Goal: Task Accomplishment & Management: Complete application form

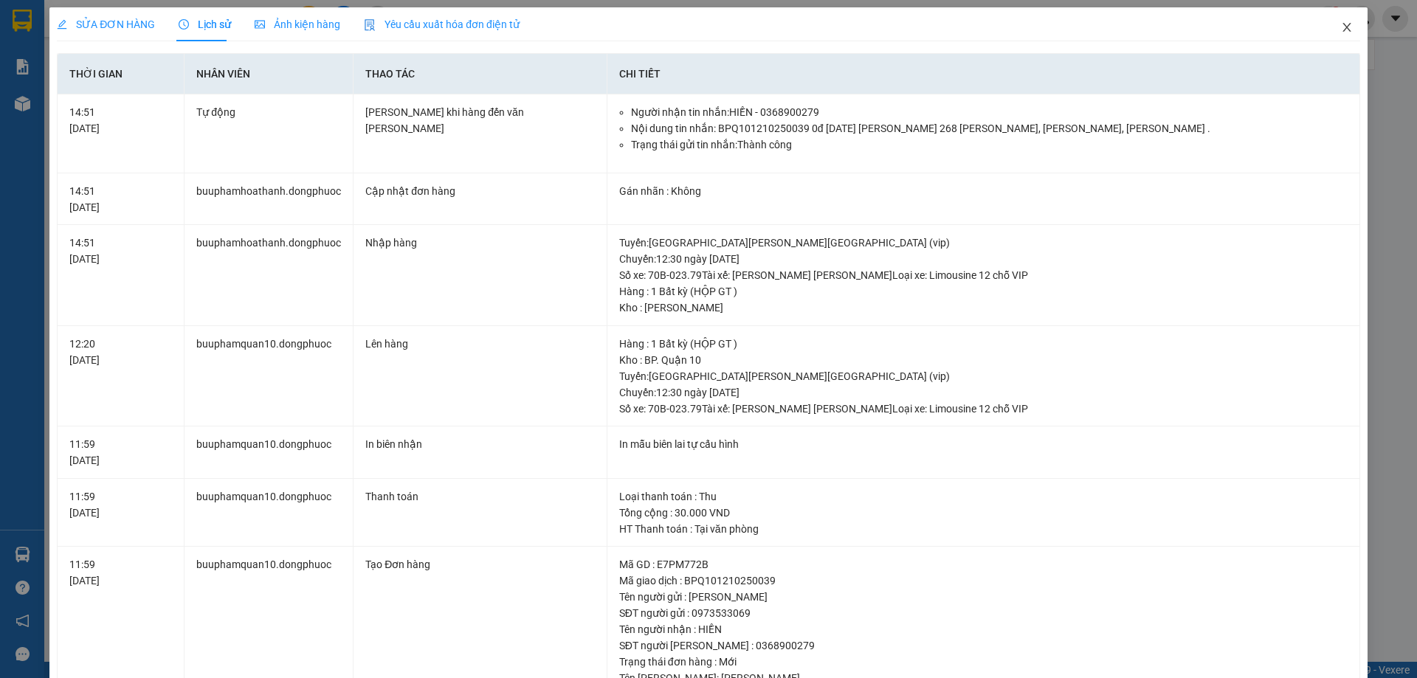
click at [1337, 20] on span "Close" at bounding box center [1346, 27] width 41 height 41
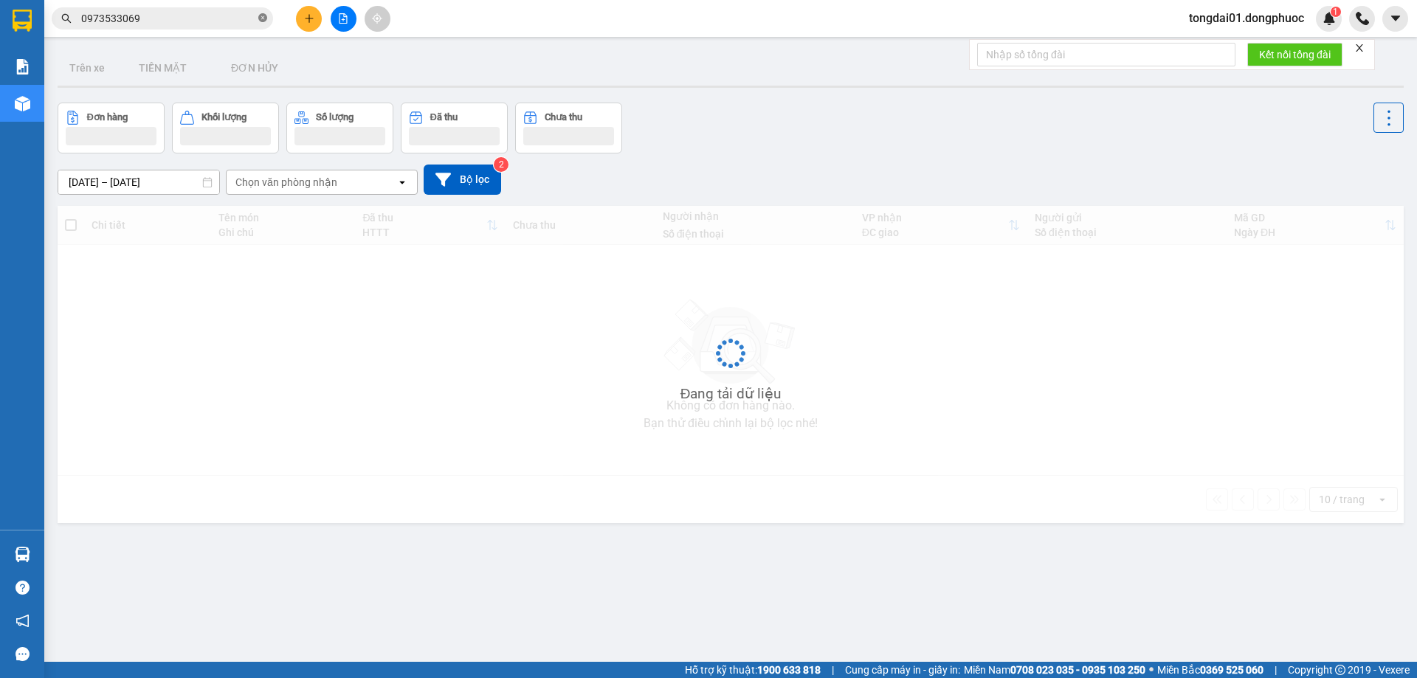
click at [259, 16] on icon "close-circle" at bounding box center [262, 17] width 9 height 9
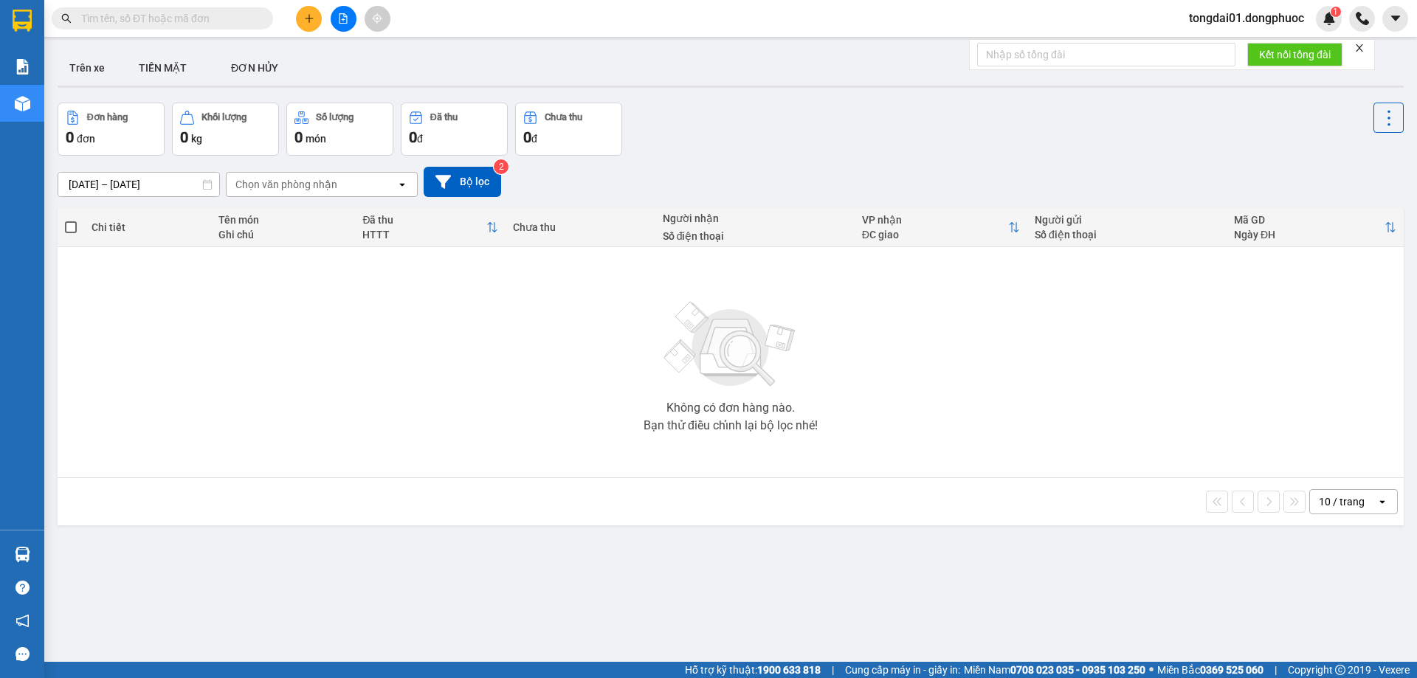
paste input "0822502288"
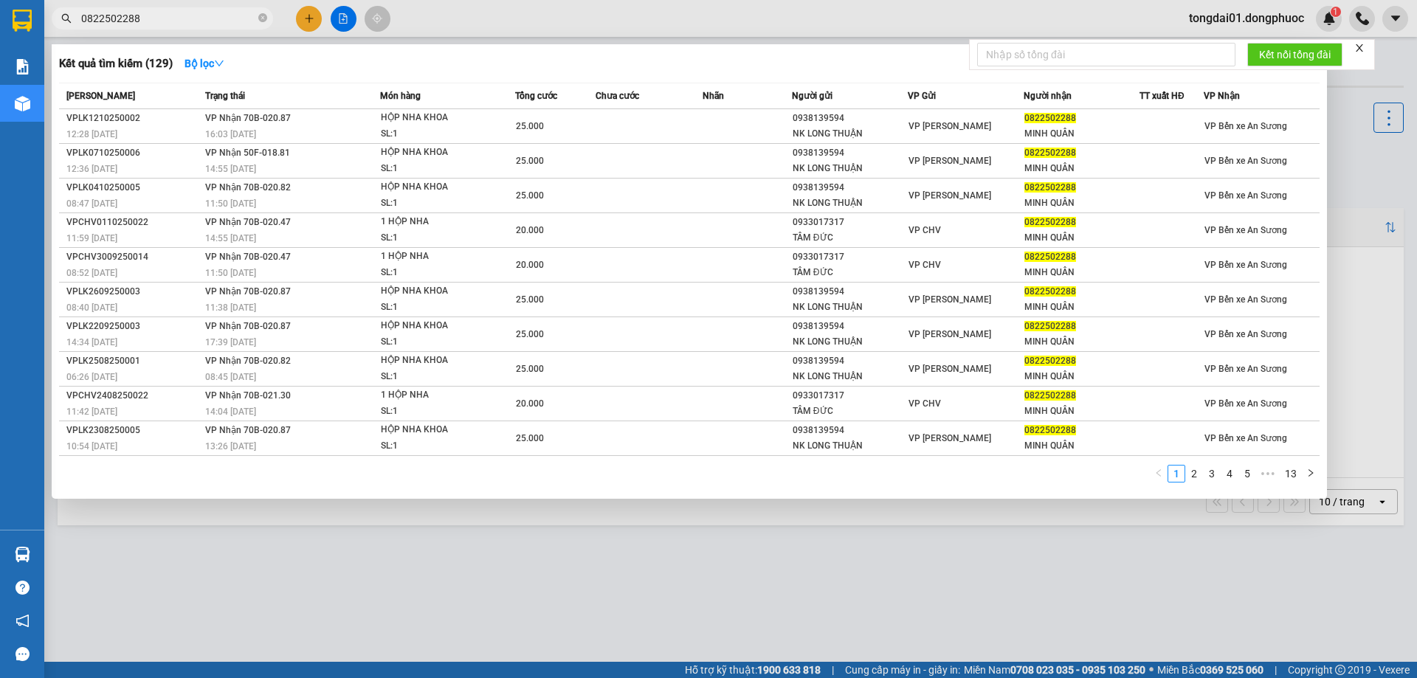
type input "0822502288"
click at [1190, 473] on link "2" at bounding box center [1194, 474] width 16 height 16
click at [1212, 479] on link "3" at bounding box center [1211, 474] width 16 height 16
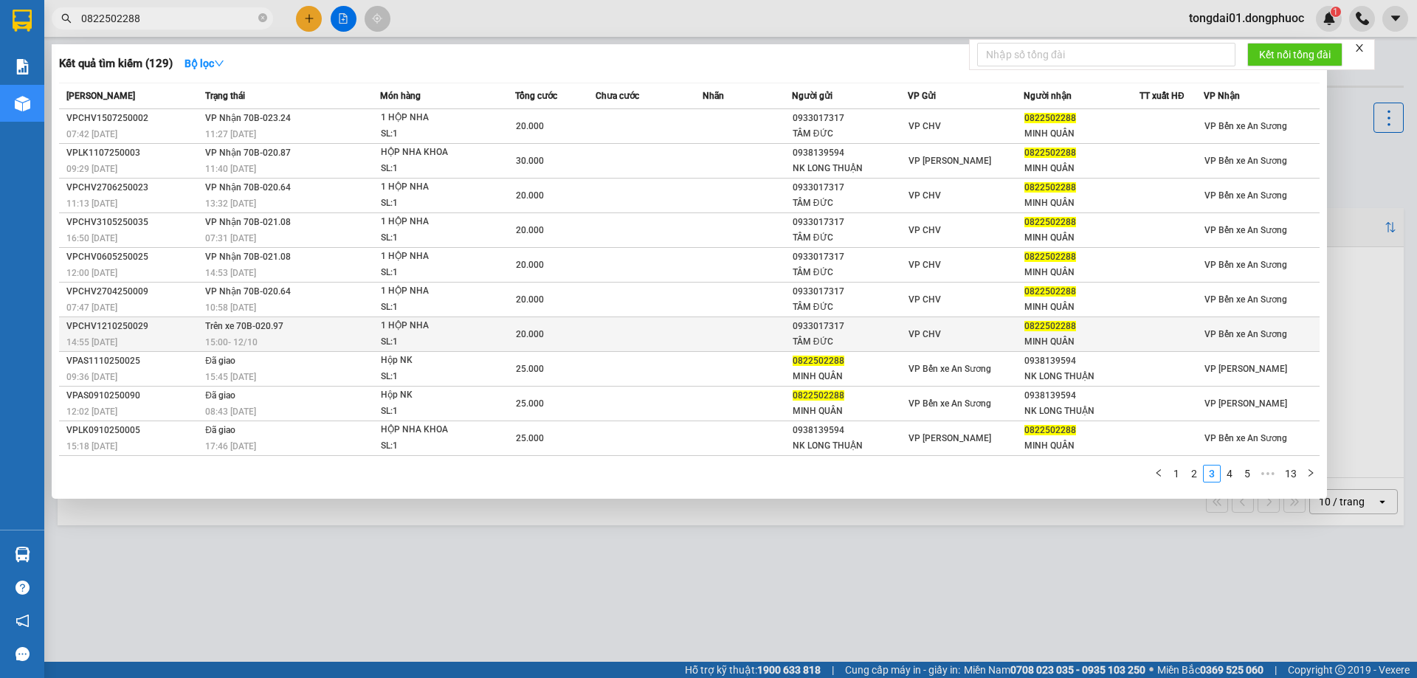
click at [330, 350] on div "15:00 [DATE]" at bounding box center [292, 342] width 174 height 16
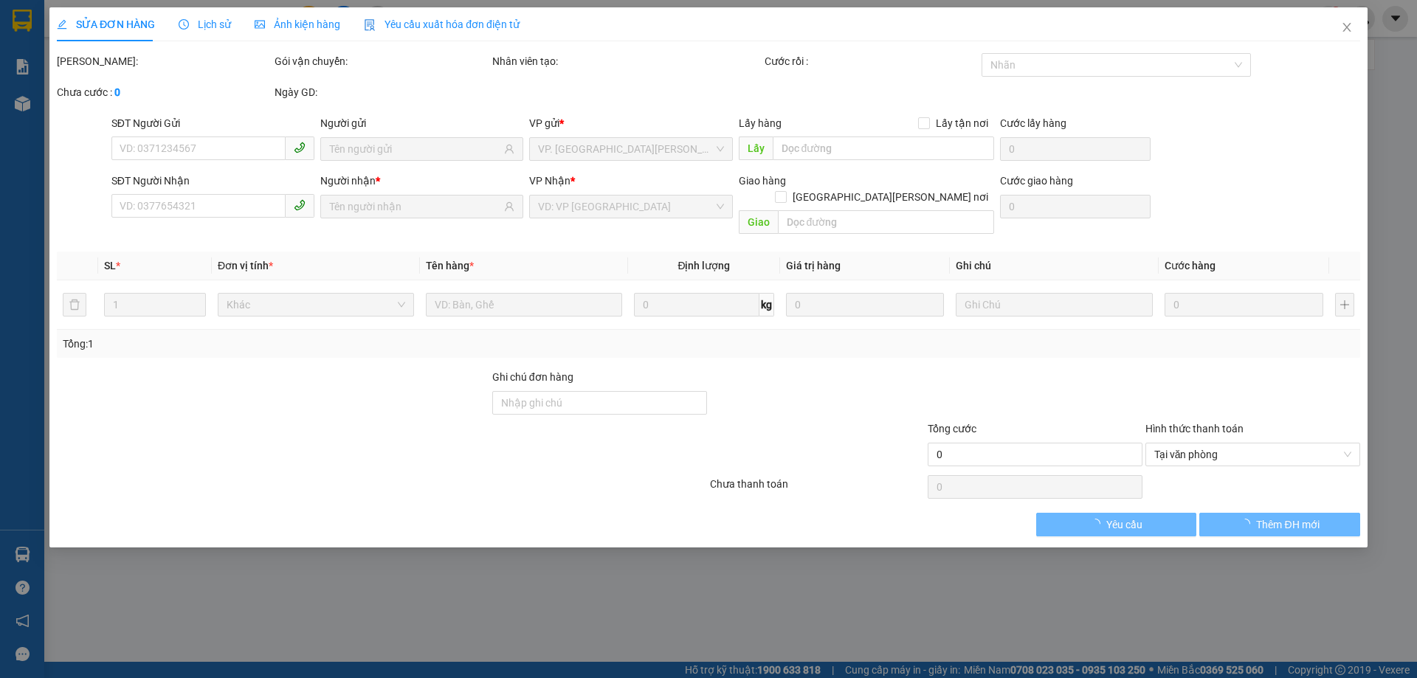
type input "0933017317"
type input "TÂM ĐỨC"
type input "0822502288"
type input "MINH QUÂN"
type input "20.000"
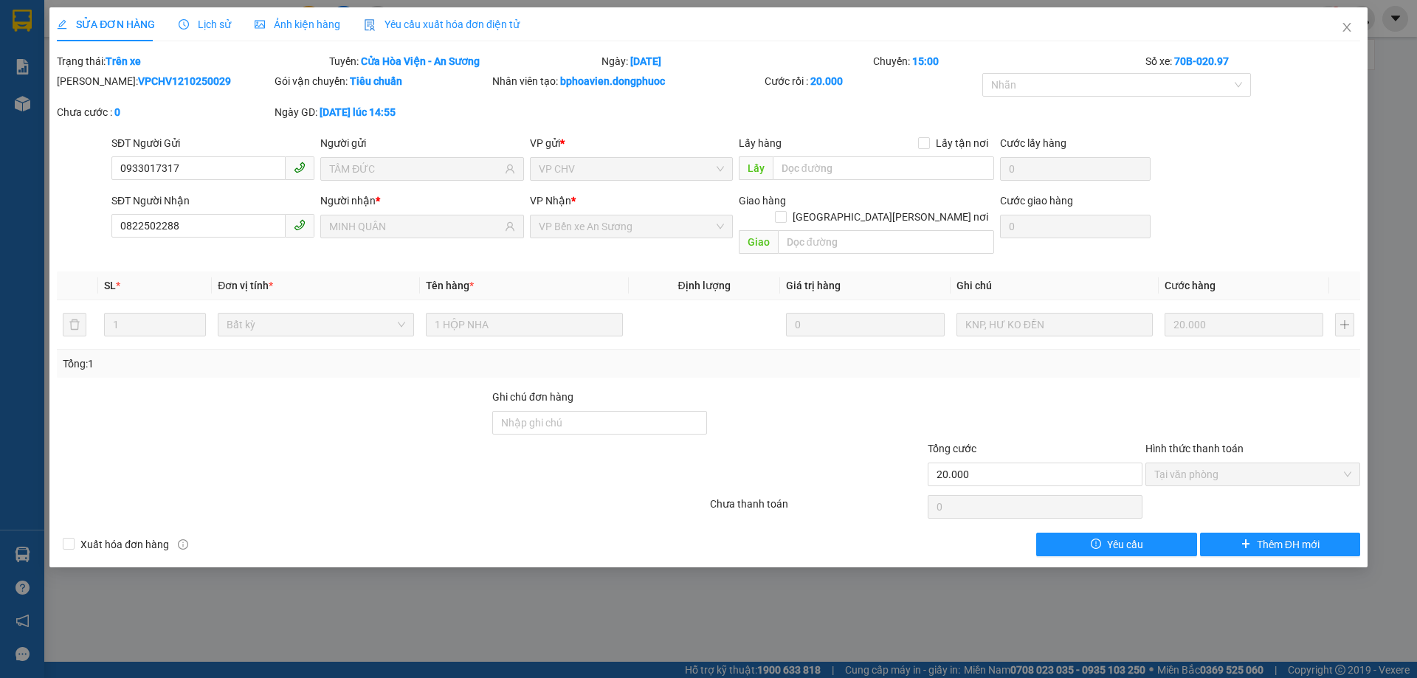
click at [205, 21] on span "Lịch sử" at bounding box center [205, 24] width 52 height 12
